Goal: Task Accomplishment & Management: Manage account settings

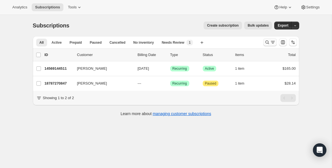
click at [267, 41] on icon "Search and filter results" at bounding box center [267, 43] width 6 height 6
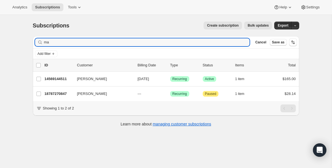
type input "m"
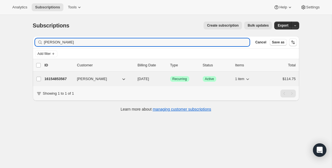
type input "[PERSON_NAME]"
click at [62, 82] on p "16154853567" at bounding box center [59, 79] width 28 height 6
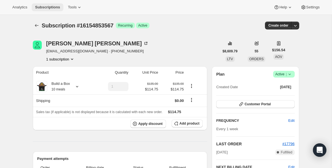
click at [55, 6] on span "Subscriptions" at bounding box center [47, 7] width 25 height 4
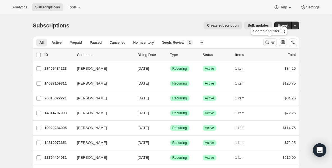
click at [268, 40] on icon "Search and filter results" at bounding box center [267, 43] width 6 height 6
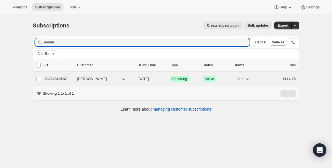
type input "amani"
click at [66, 79] on p "28232810687" at bounding box center [59, 79] width 28 height 6
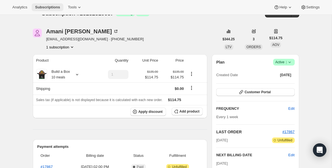
scroll to position [11, 0]
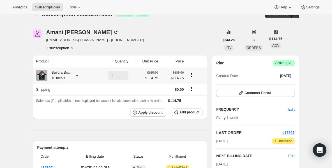
click at [57, 71] on div "Build a Box 10 meals" at bounding box center [58, 75] width 23 height 11
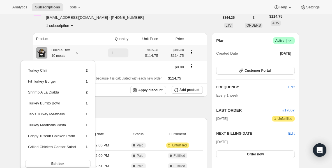
scroll to position [45, 0]
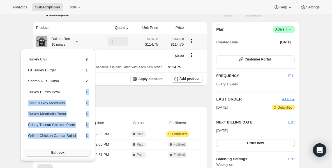
drag, startPoint x: 64, startPoint y: 99, endPoint x: 56, endPoint y: 150, distance: 52.2
click at [56, 150] on div "Turkey Chili 2 Fit Turkey Burger 1 Shrimp A La Diabla 2 Turkey Burrito Bowl 1 T…" at bounding box center [57, 105] width 75 height 112
